Goal: Task Accomplishment & Management: Manage account settings

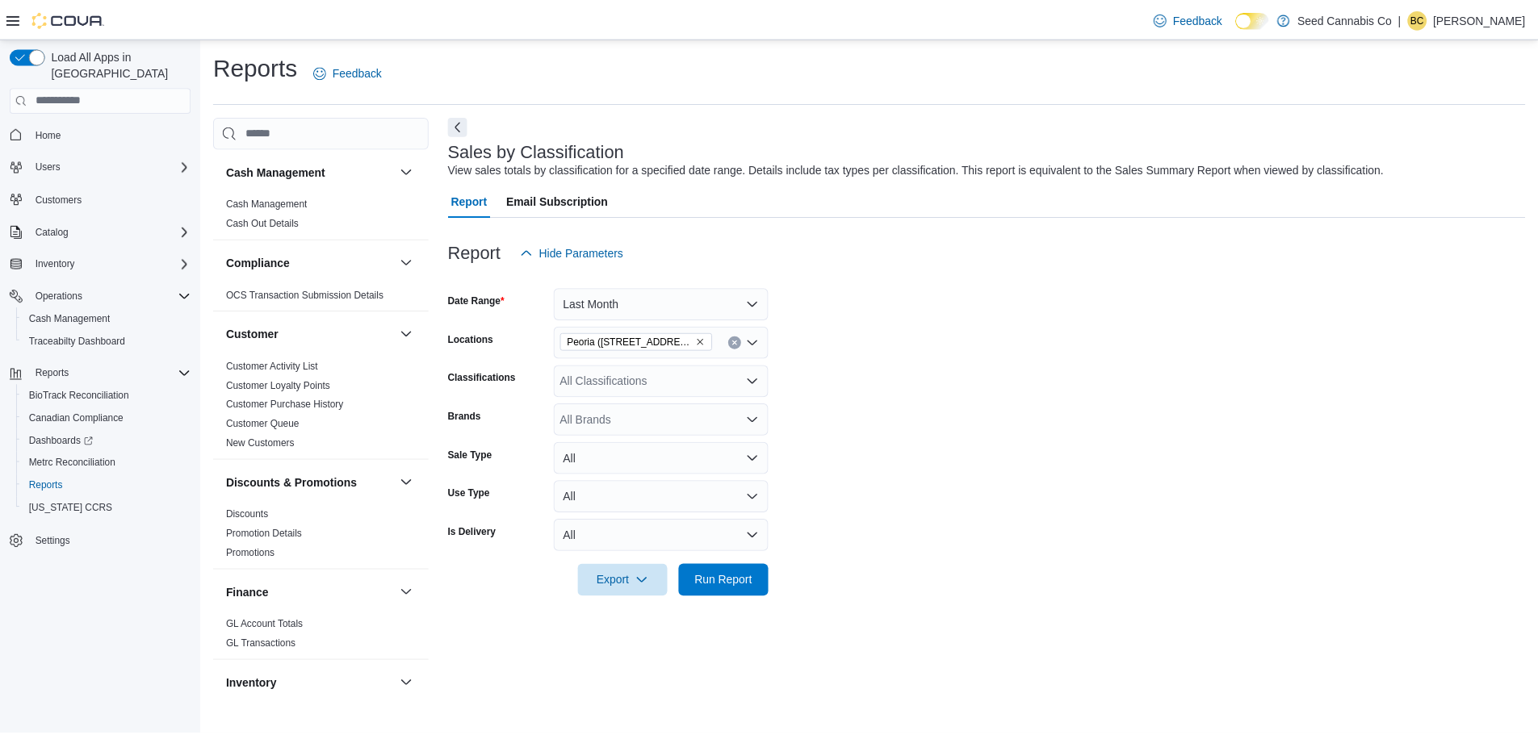
scroll to position [1077, 0]
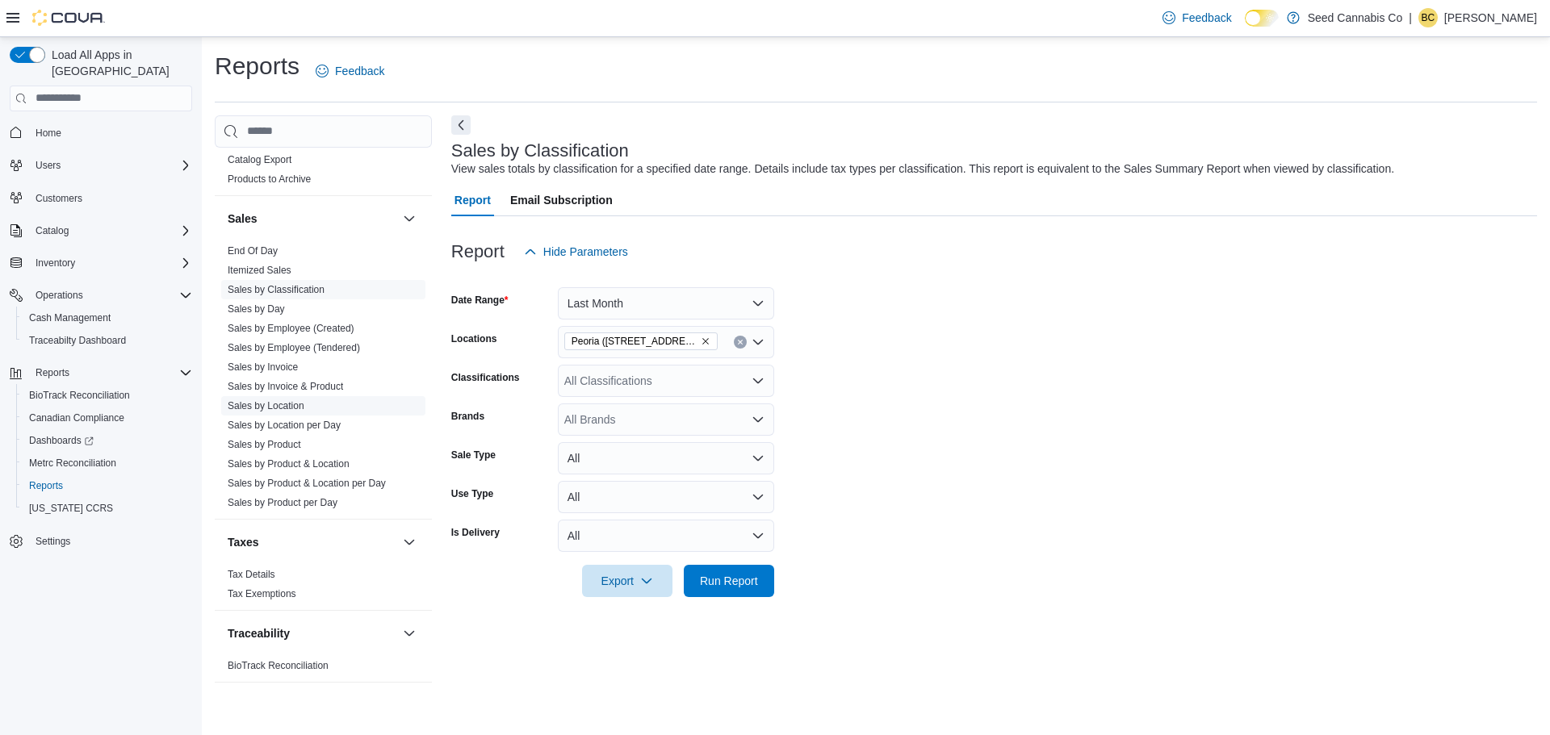
click at [286, 405] on link "Sales by Location" at bounding box center [266, 405] width 77 height 11
click at [723, 586] on span "Run Report" at bounding box center [729, 580] width 58 height 16
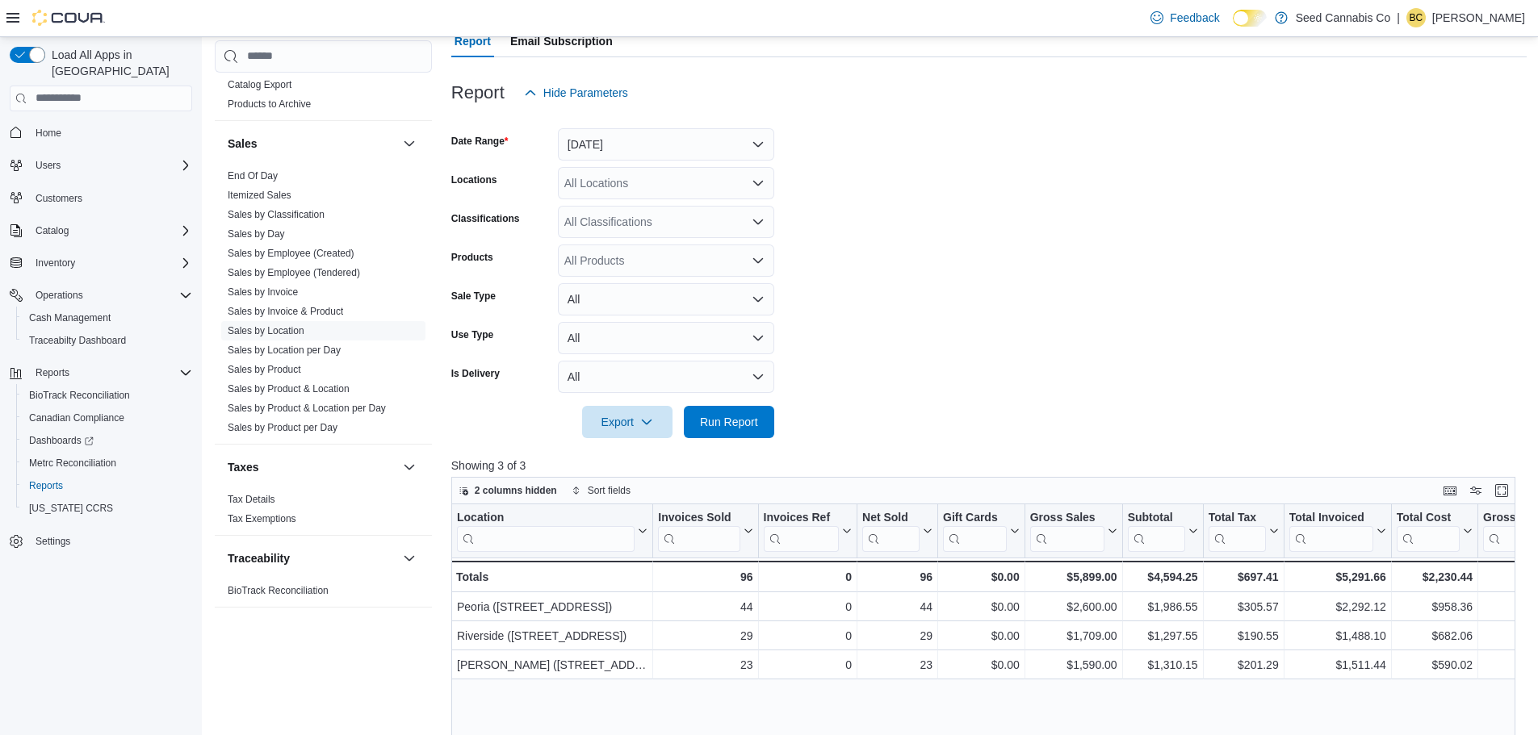
scroll to position [161, 0]
click at [617, 145] on button "[DATE]" at bounding box center [666, 142] width 216 height 32
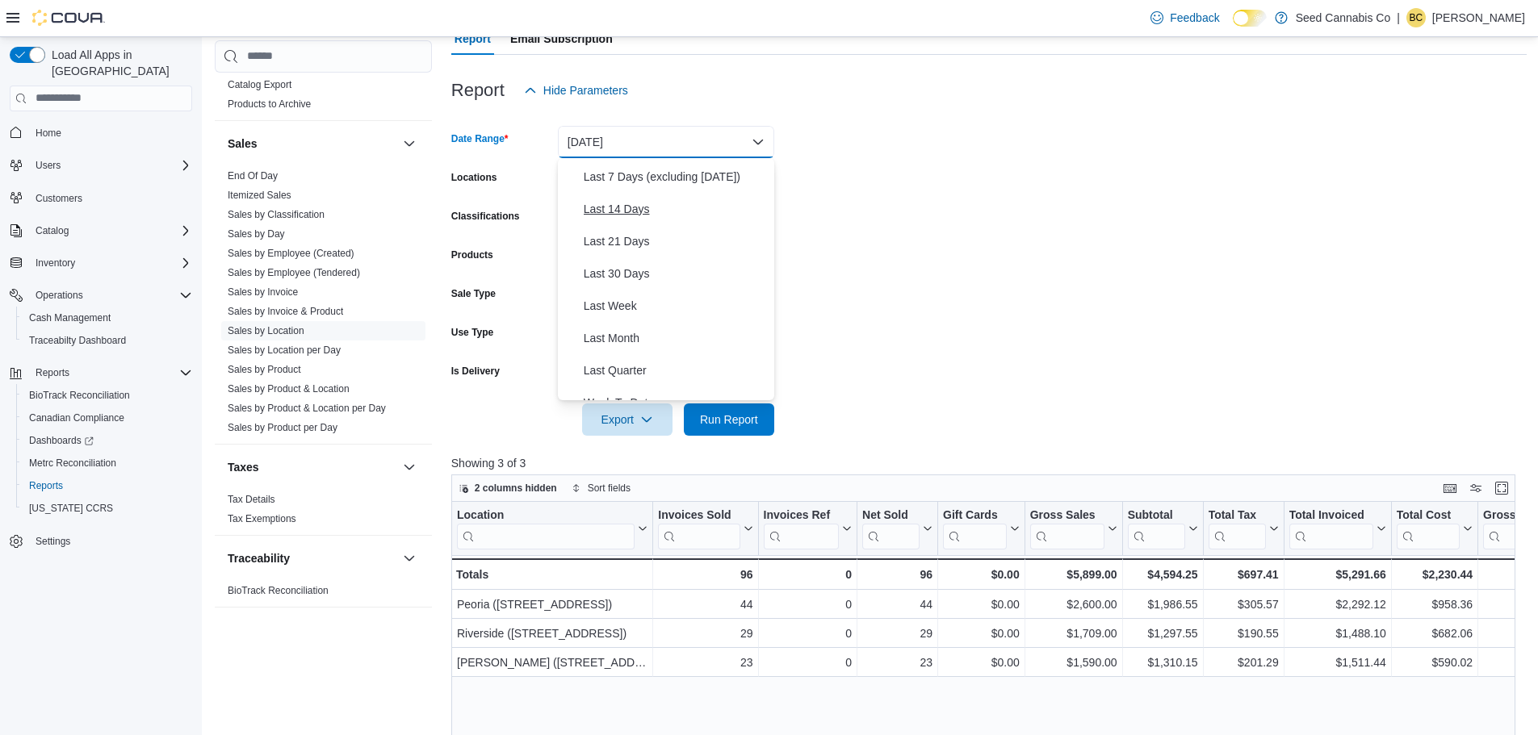
scroll to position [242, 0]
click at [632, 321] on span "Month To Date" at bounding box center [676, 319] width 184 height 19
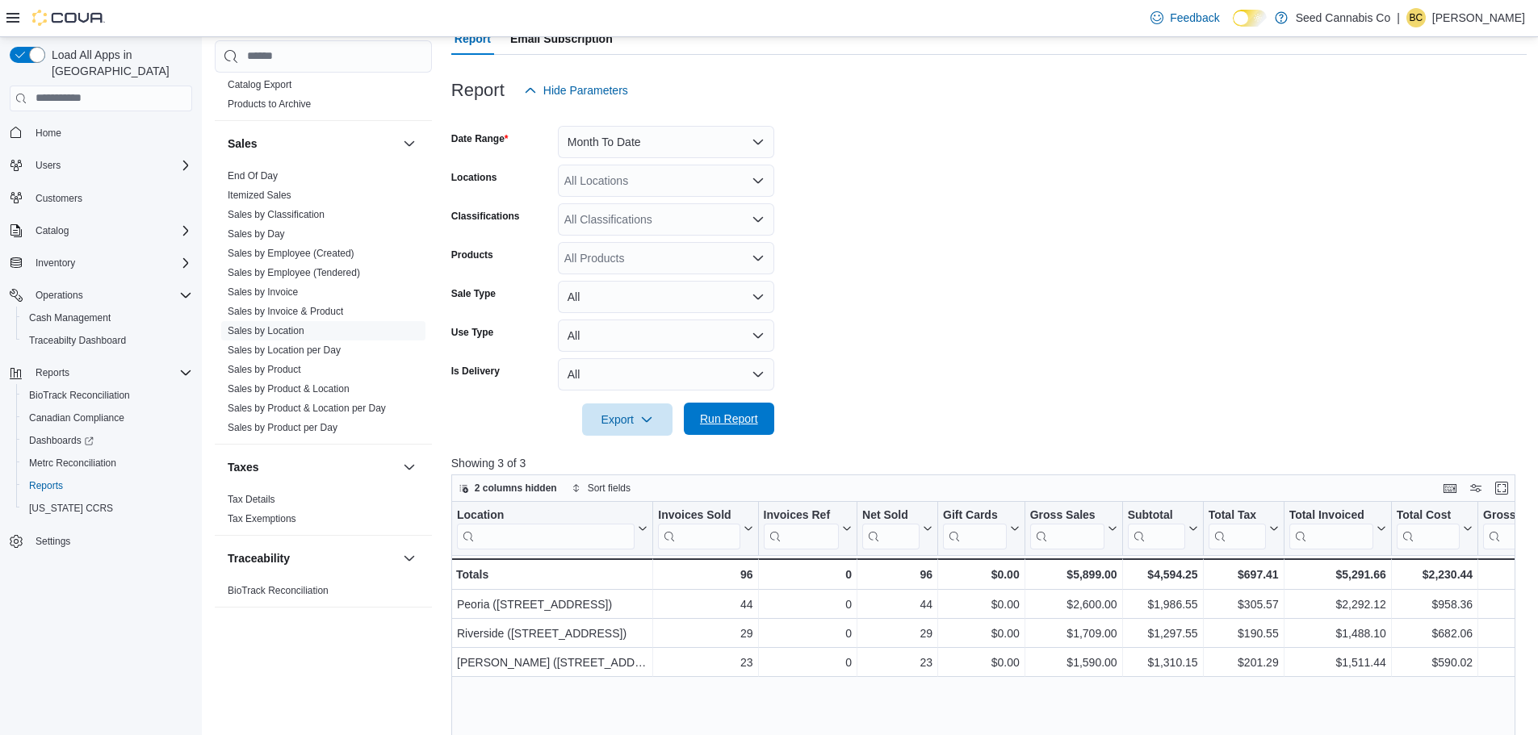
click at [737, 423] on span "Run Report" at bounding box center [729, 419] width 58 height 16
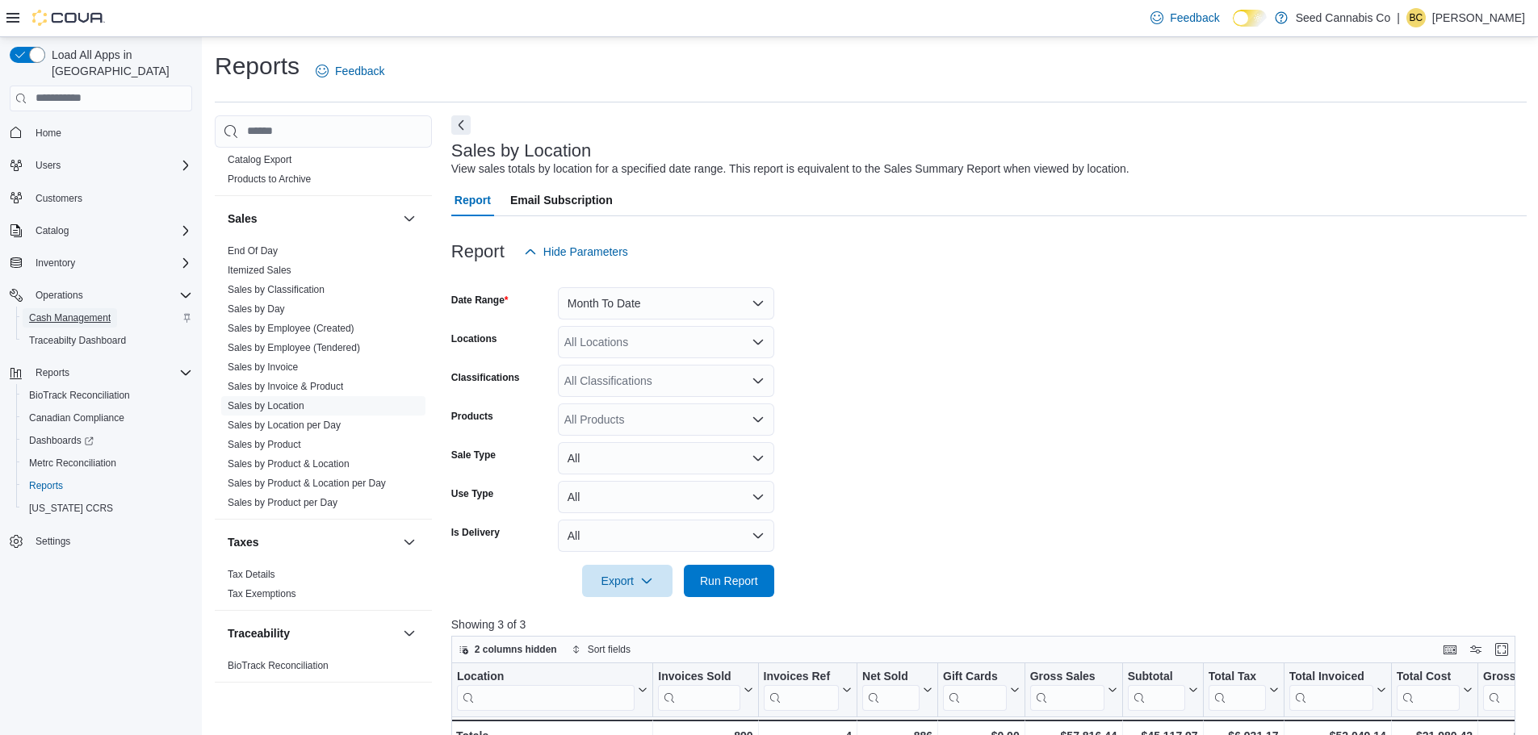
click at [67, 312] on span "Cash Management" at bounding box center [70, 318] width 82 height 13
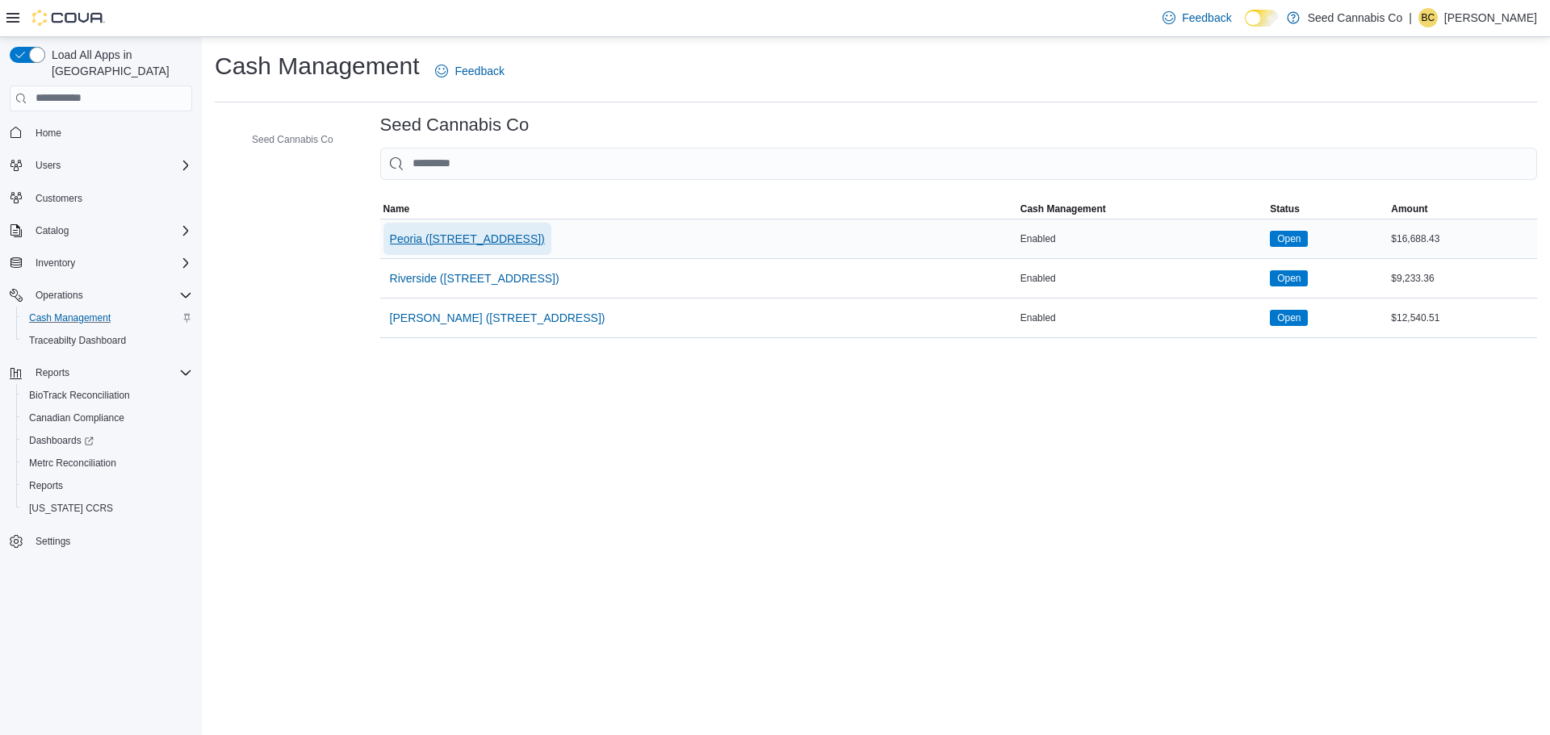
click at [429, 240] on span "Peoria ([STREET_ADDRESS])" at bounding box center [467, 239] width 155 height 16
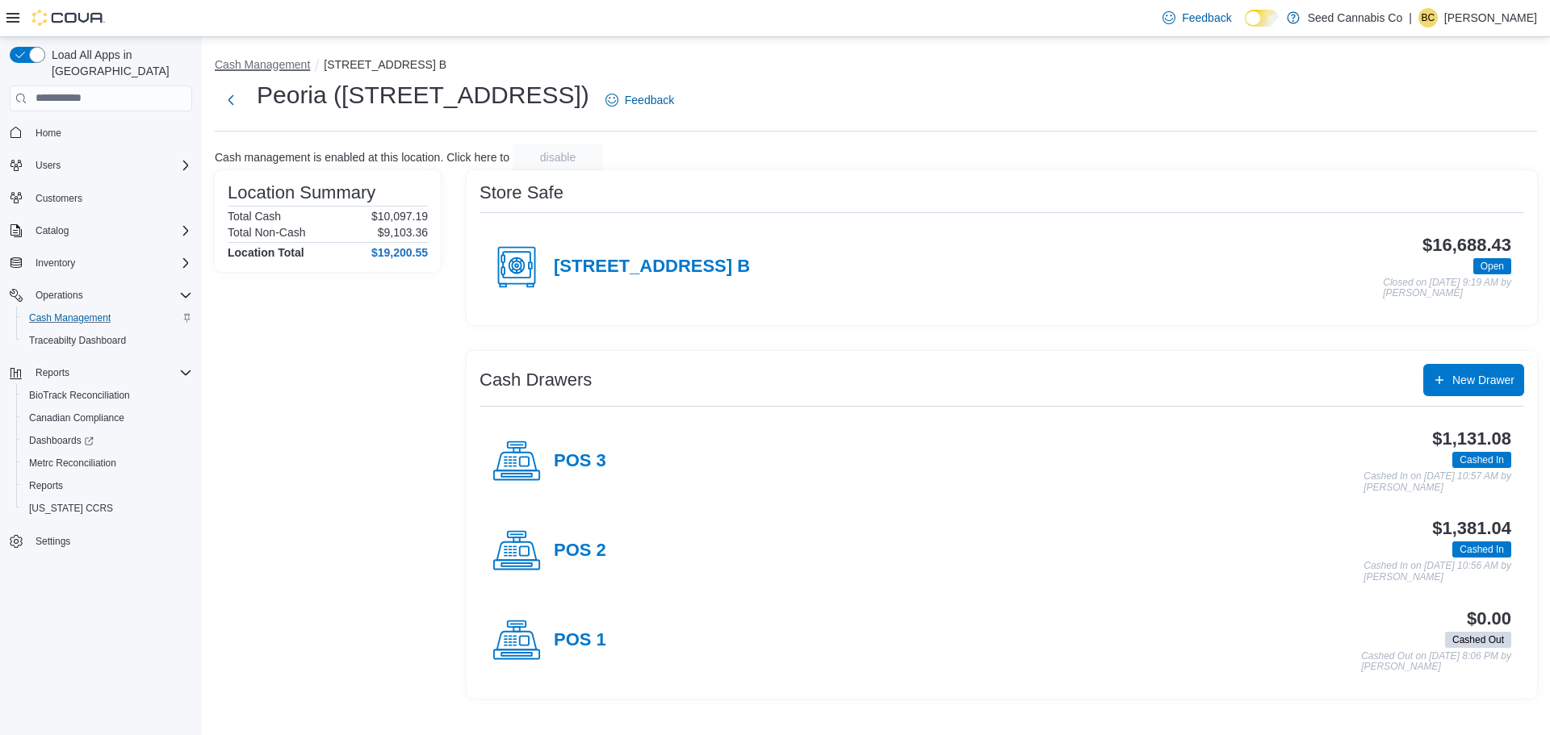
click at [268, 63] on button "Cash Management" at bounding box center [262, 64] width 95 height 13
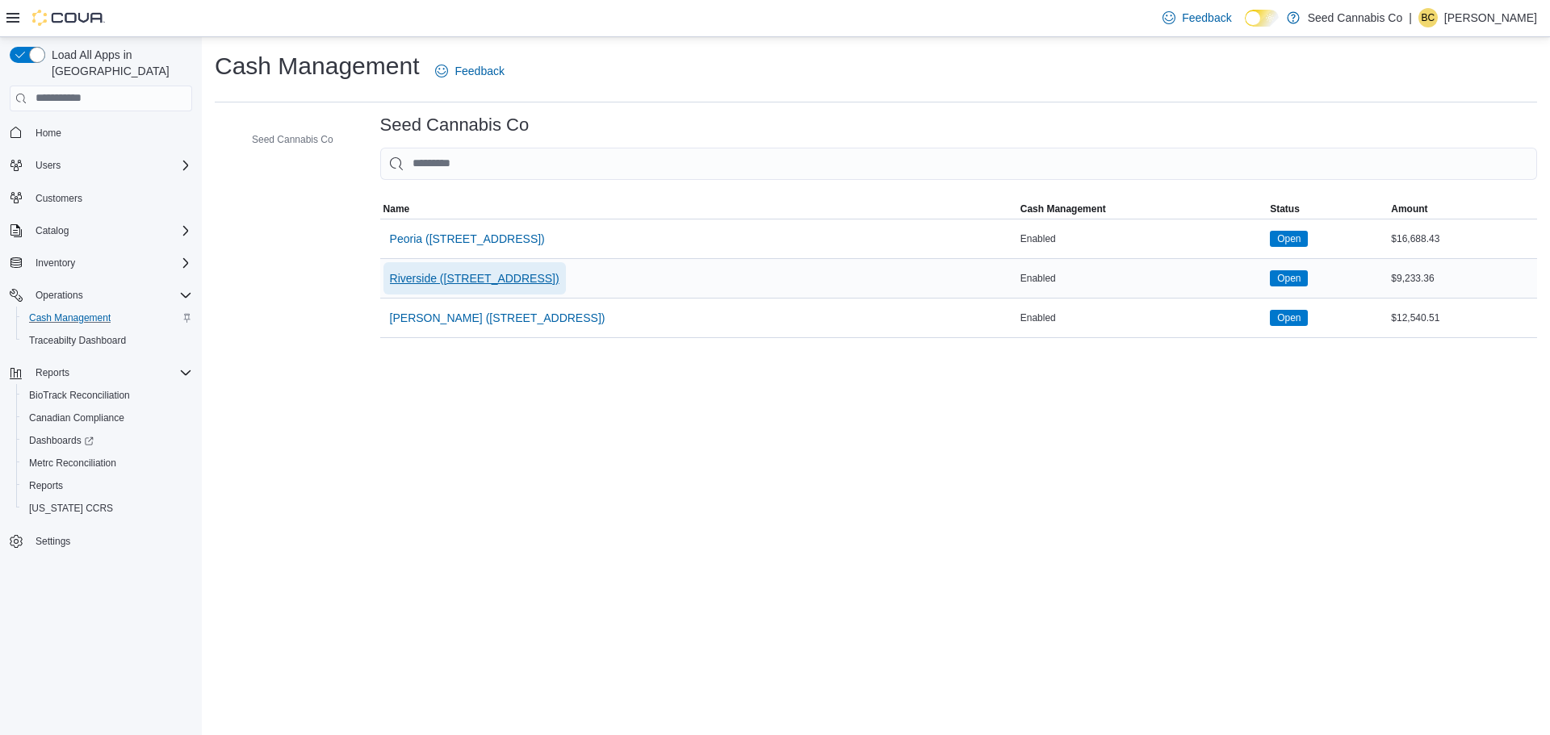
click at [463, 268] on span "Riverside ([STREET_ADDRESS])" at bounding box center [475, 278] width 170 height 32
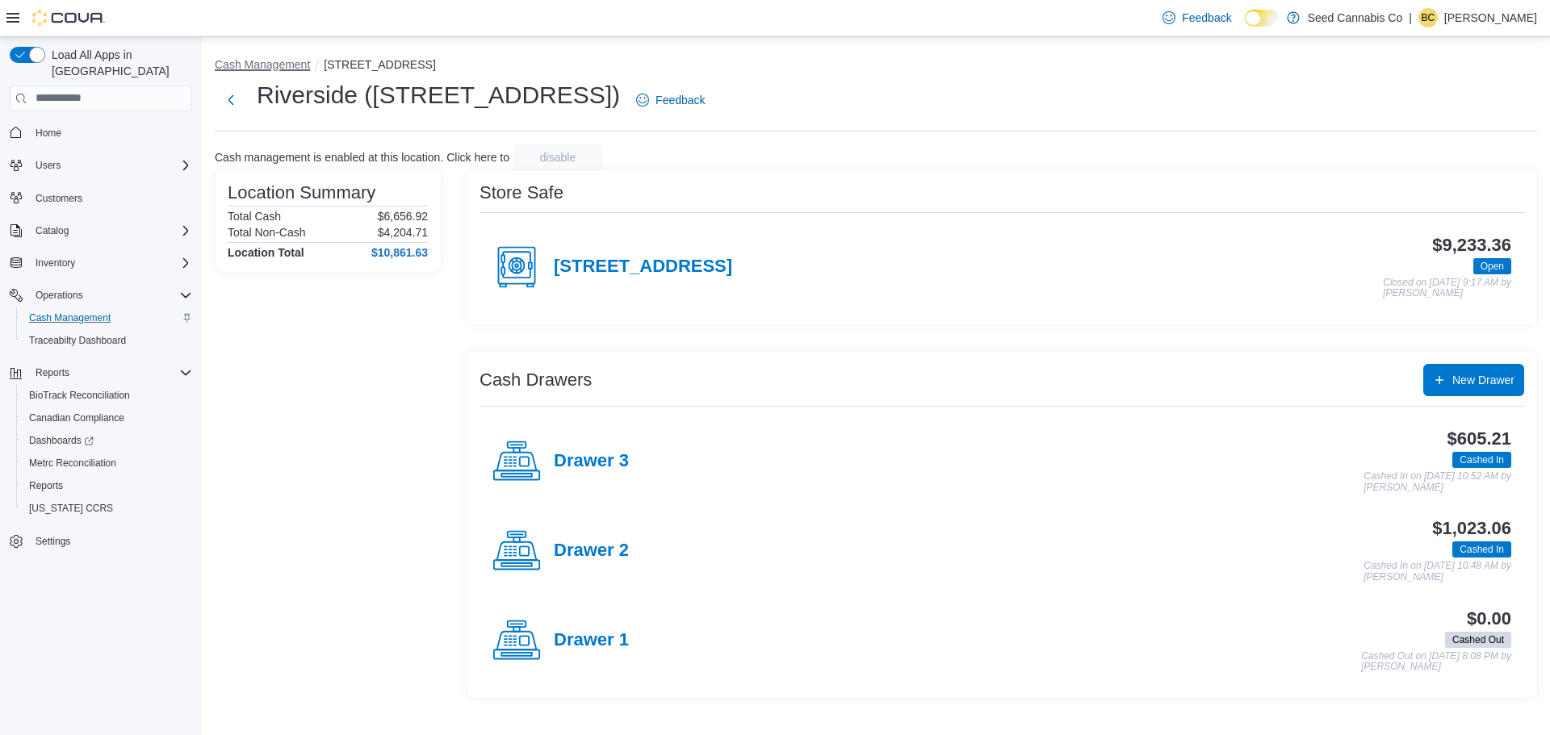
click at [266, 58] on button "Cash Management" at bounding box center [262, 64] width 95 height 13
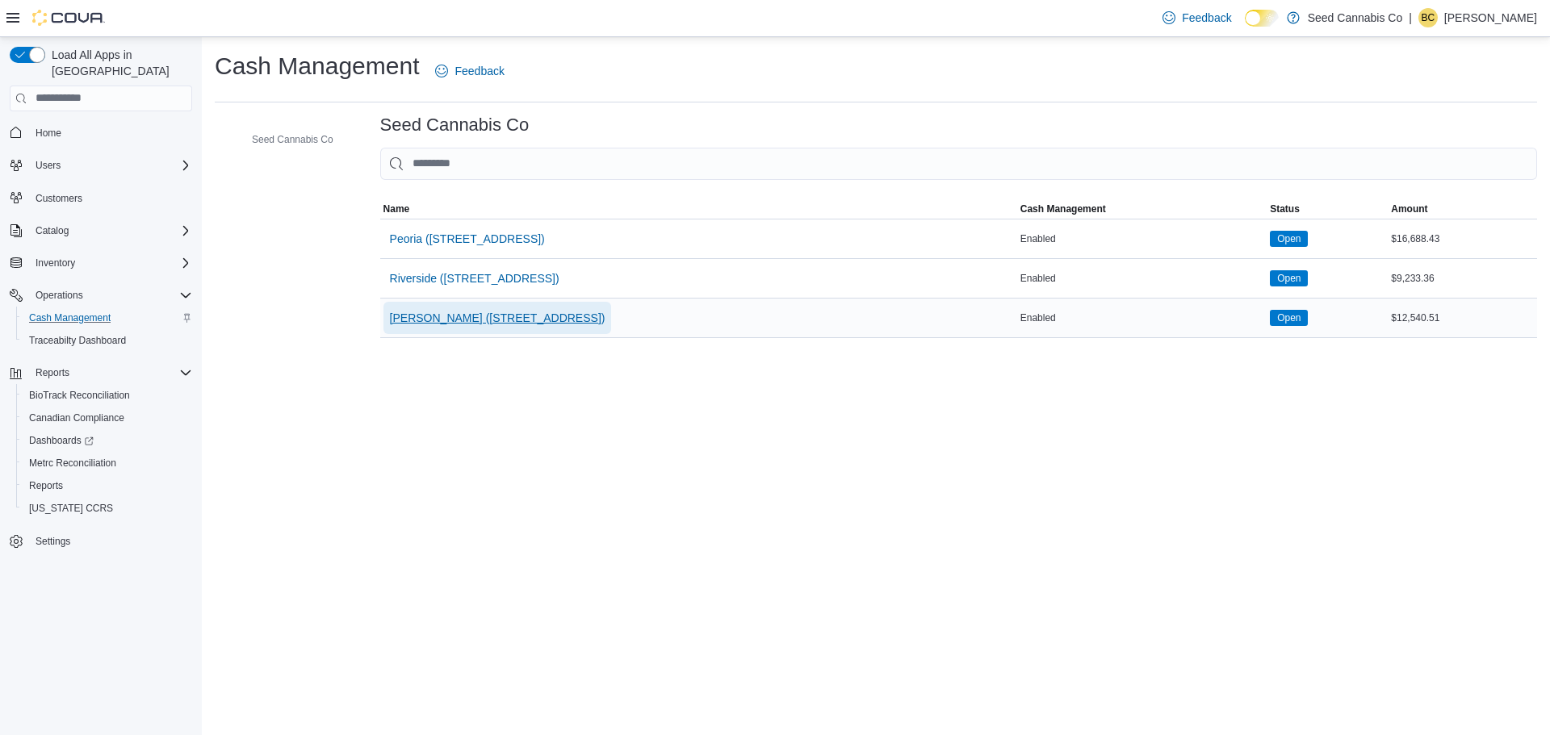
click at [497, 318] on span "[PERSON_NAME] ([STREET_ADDRESS])" at bounding box center [498, 318] width 216 height 16
